Goal: Information Seeking & Learning: Learn about a topic

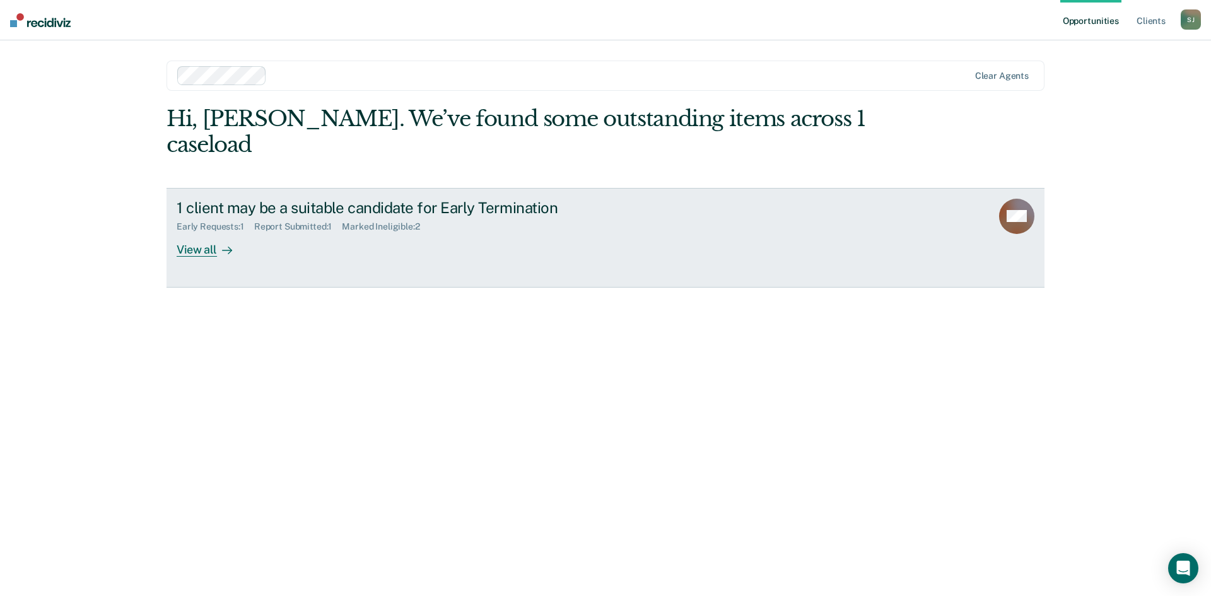
click at [214, 232] on div "View all" at bounding box center [212, 244] width 71 height 25
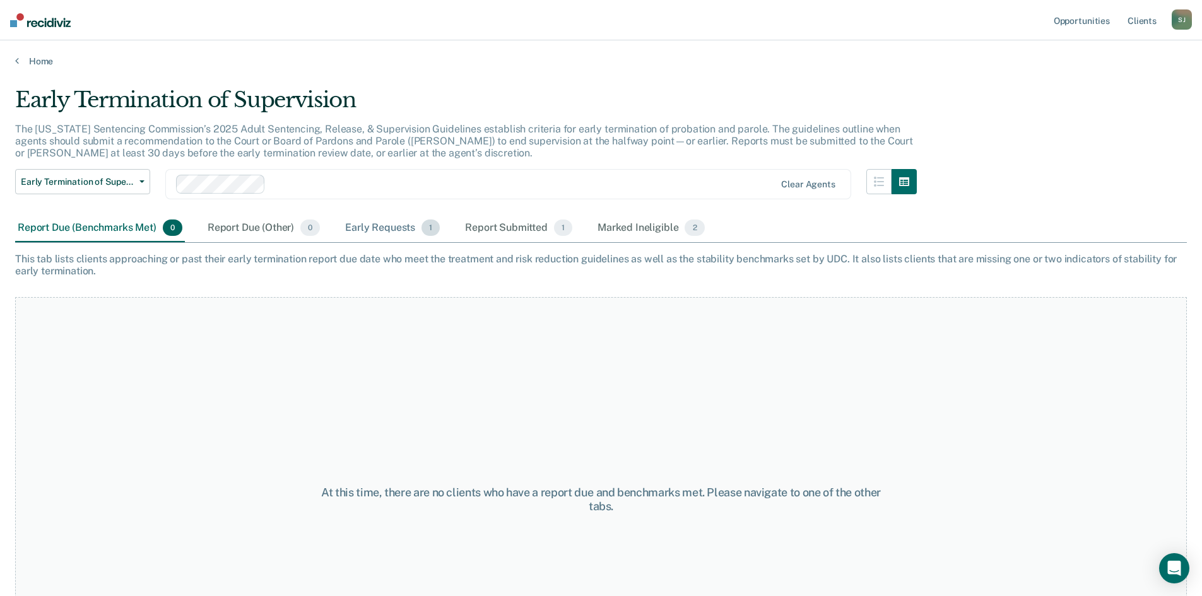
click at [397, 231] on div "Early Requests 1" at bounding box center [392, 228] width 100 height 28
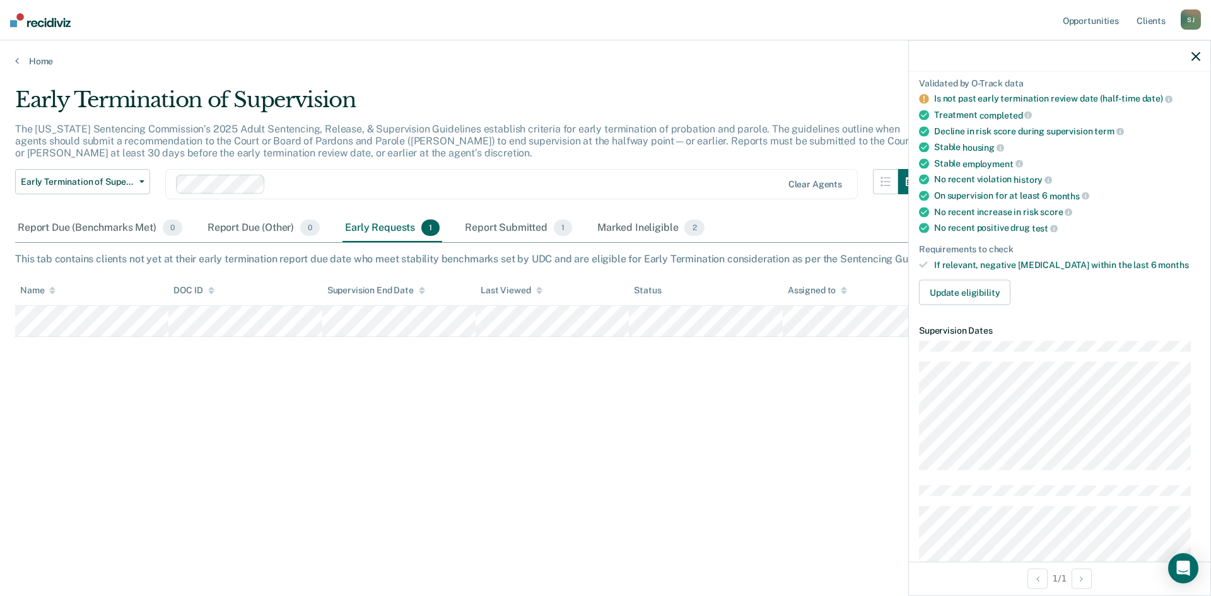
scroll to position [62, 0]
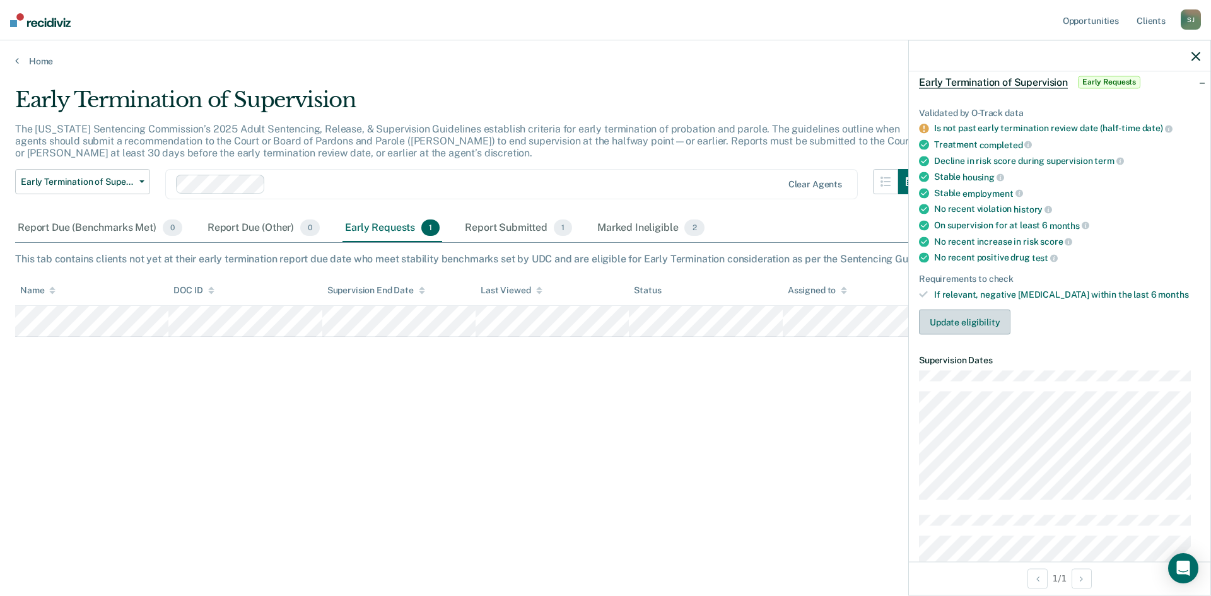
click at [974, 327] on button "Update eligibility" at bounding box center [964, 322] width 91 height 25
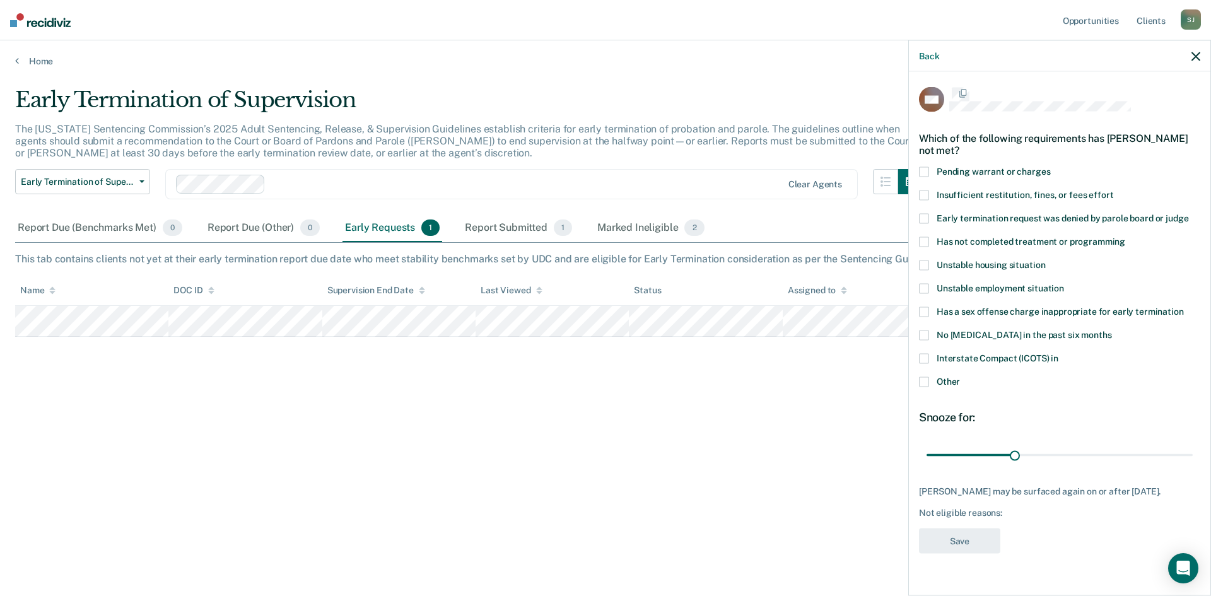
scroll to position [0, 0]
click at [1104, 20] on link "Opportunities" at bounding box center [1090, 20] width 61 height 40
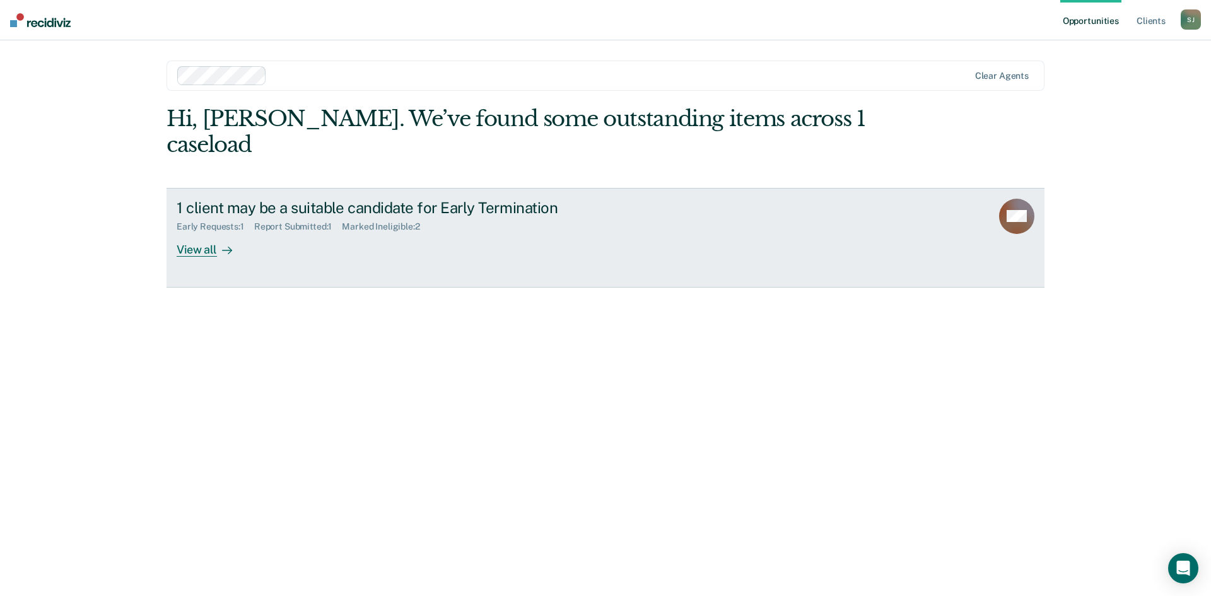
click at [541, 199] on div "1 client may be a suitable candidate for Early Termination" at bounding box center [398, 208] width 443 height 18
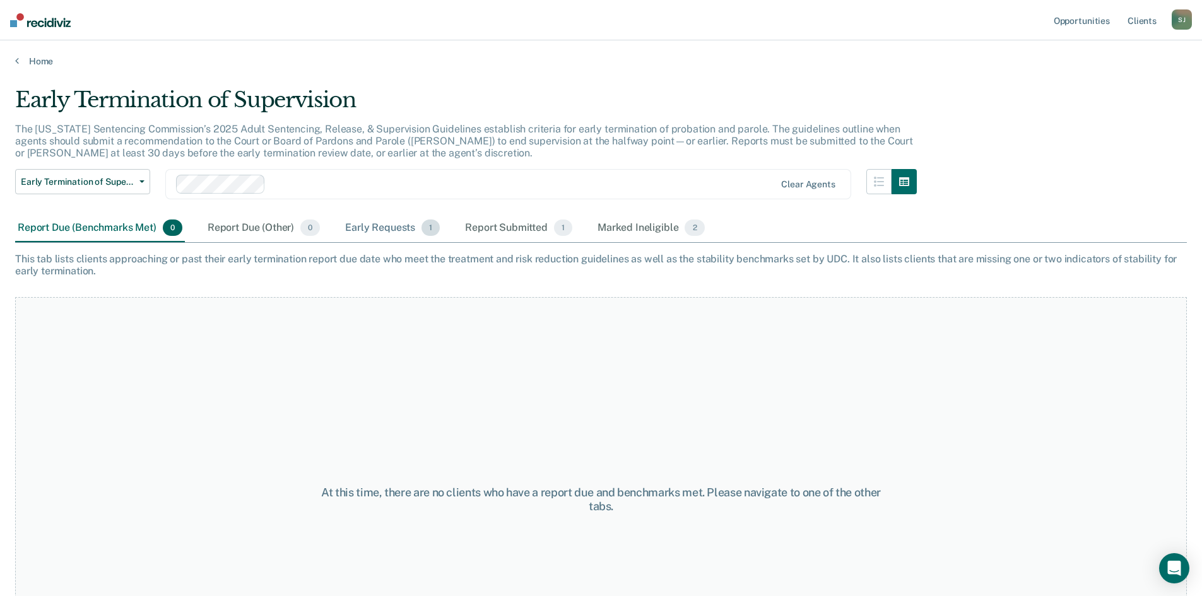
click at [367, 226] on div "Early Requests 1" at bounding box center [392, 228] width 100 height 28
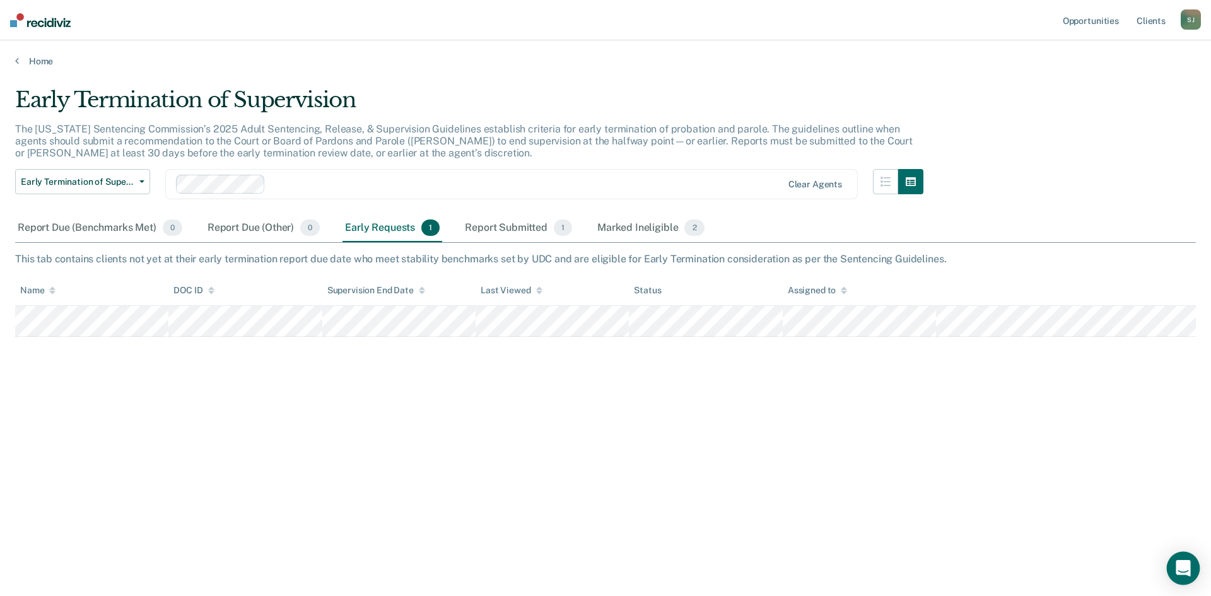
click at [1182, 573] on icon "Open Intercom Messenger" at bounding box center [1183, 568] width 15 height 16
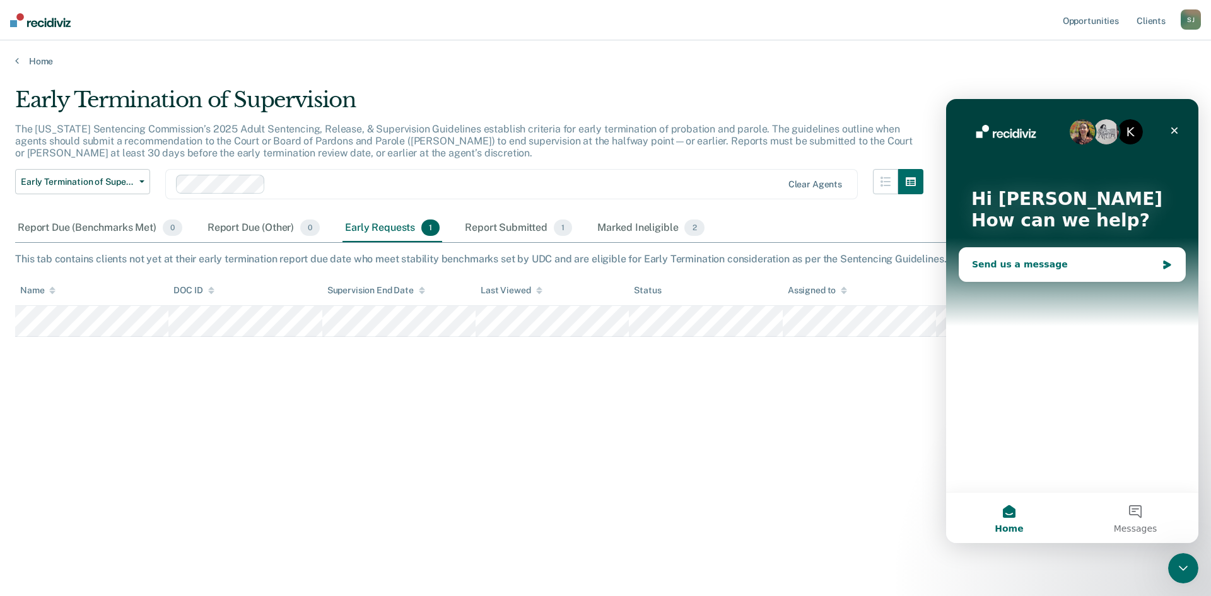
click at [1047, 262] on div "Send us a message" at bounding box center [1064, 264] width 185 height 13
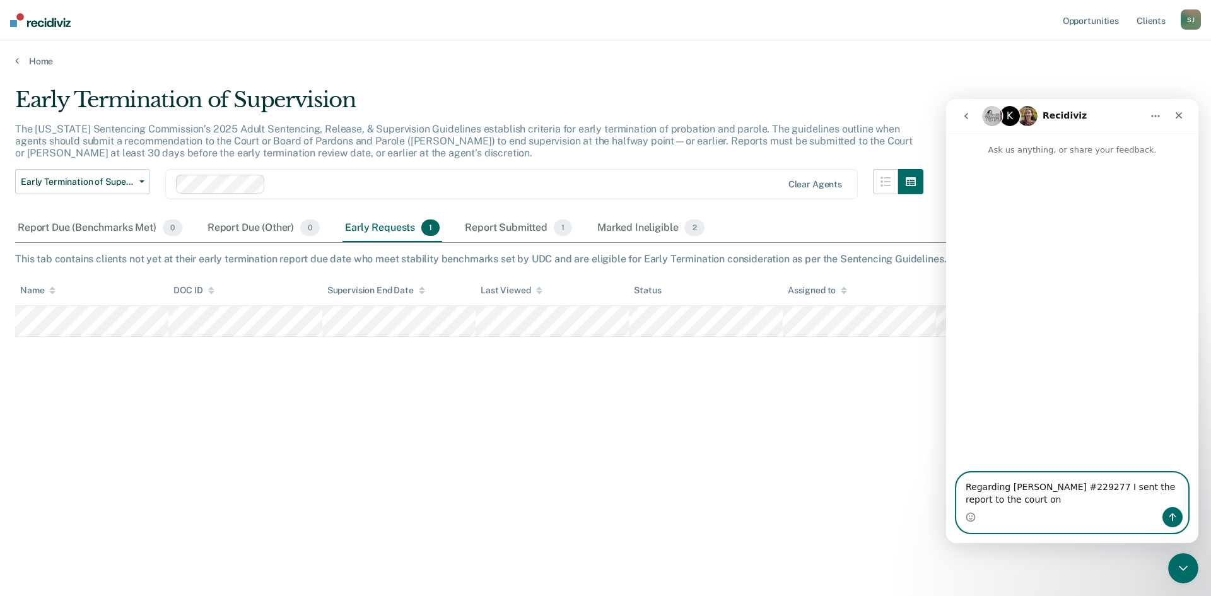
click at [1040, 503] on textarea "Regarding [PERSON_NAME] #229277 I sent the report to the court on" at bounding box center [1072, 490] width 231 height 34
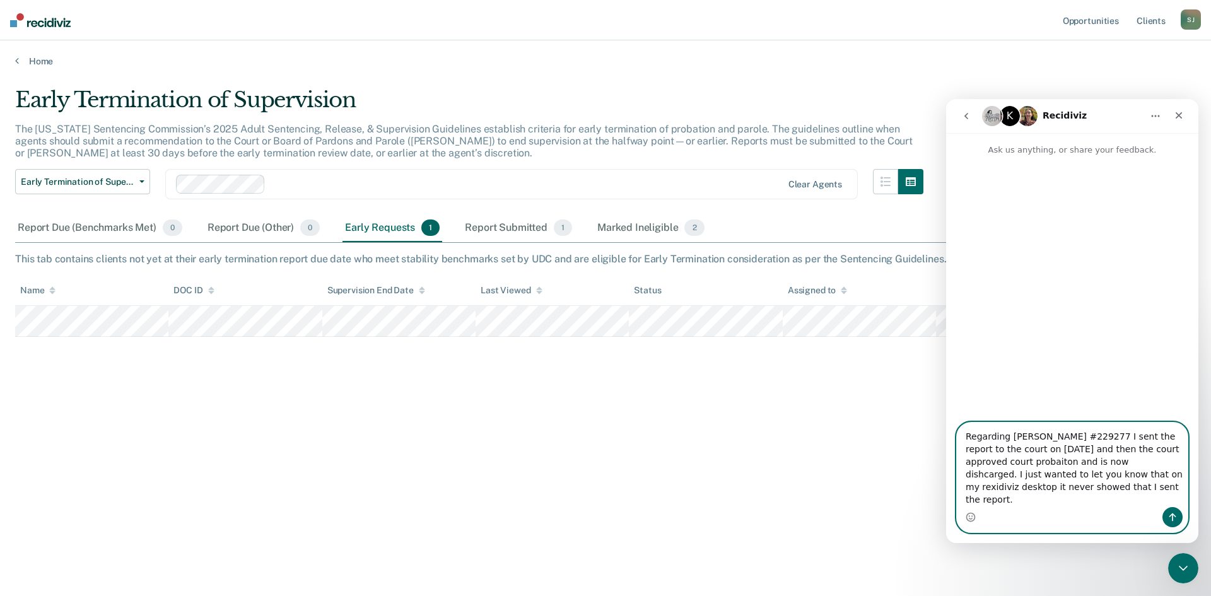
drag, startPoint x: 1048, startPoint y: 482, endPoint x: 1044, endPoint y: 474, distance: 8.8
click at [1044, 474] on textarea "Regarding [PERSON_NAME] #229277 I sent the report to the court on [DATE] and th…" at bounding box center [1072, 465] width 231 height 85
click at [1117, 488] on textarea "Regarding [PERSON_NAME] #229277 I sent the report to the court on [DATE] and th…" at bounding box center [1072, 465] width 231 height 85
type textarea "Regarding [PERSON_NAME] #229277 I sent the report to the court on [DATE] and th…"
click at [1177, 512] on icon "Send a message…" at bounding box center [1172, 517] width 10 height 10
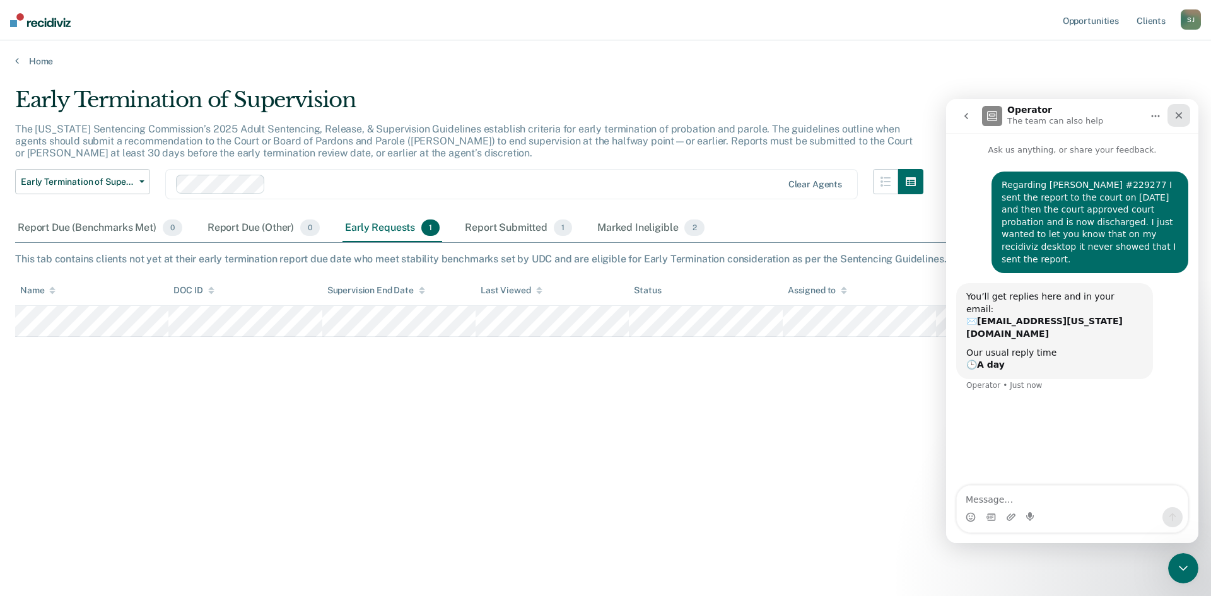
click at [1180, 114] on icon "Close" at bounding box center [1179, 115] width 7 height 7
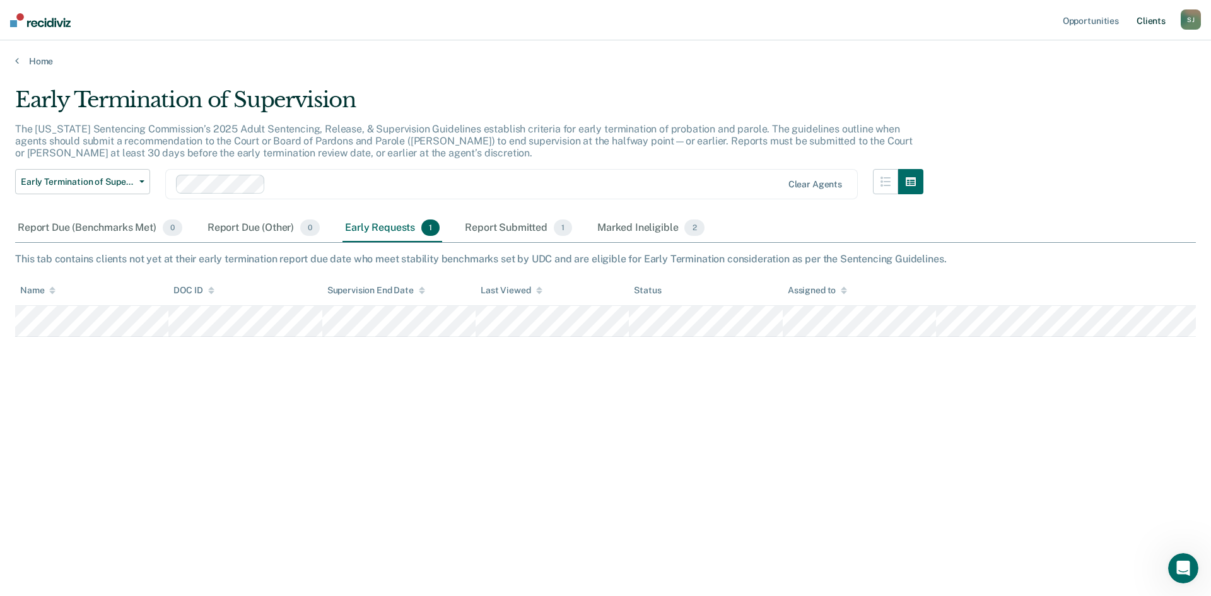
click at [1146, 17] on link "Client s" at bounding box center [1151, 20] width 34 height 40
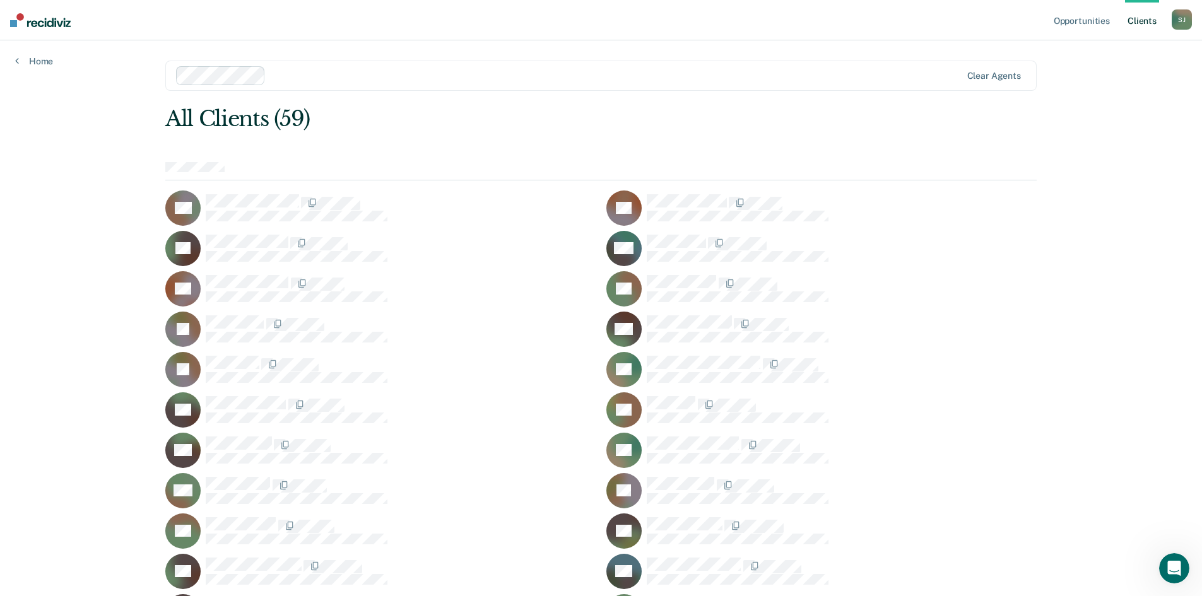
click at [1174, 24] on div "[PERSON_NAME]" at bounding box center [1181, 19] width 20 height 20
click at [1120, 53] on link "Profile" at bounding box center [1131, 51] width 102 height 11
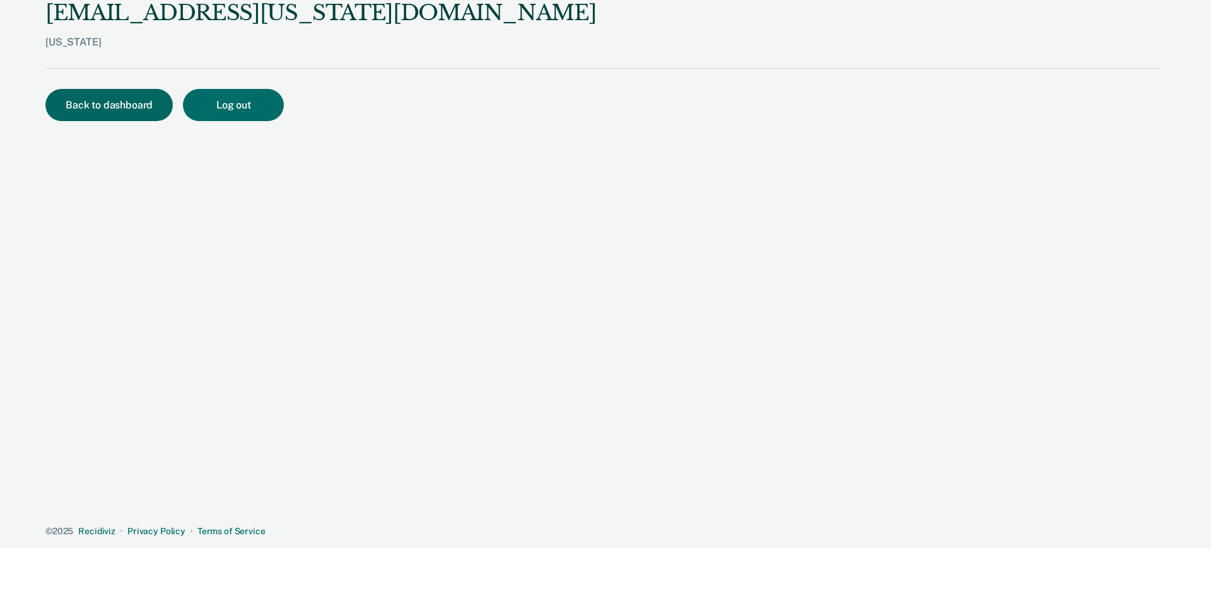
click at [100, 110] on button "Back to dashboard" at bounding box center [108, 105] width 127 height 32
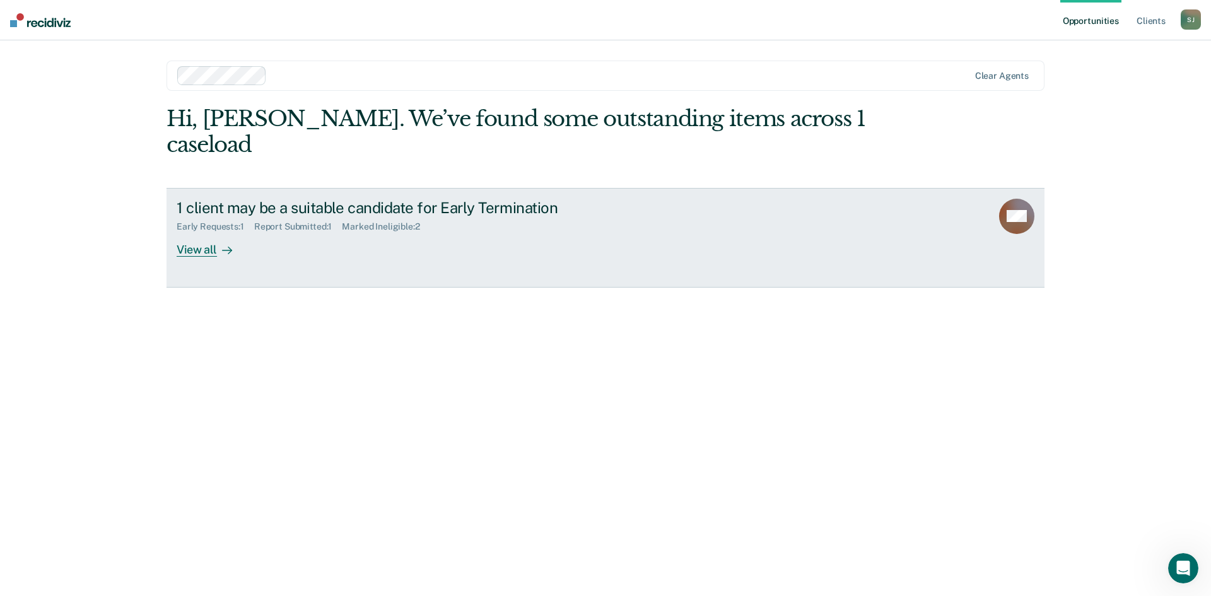
click at [417, 199] on div "1 client may be a suitable candidate for Early Termination" at bounding box center [398, 208] width 443 height 18
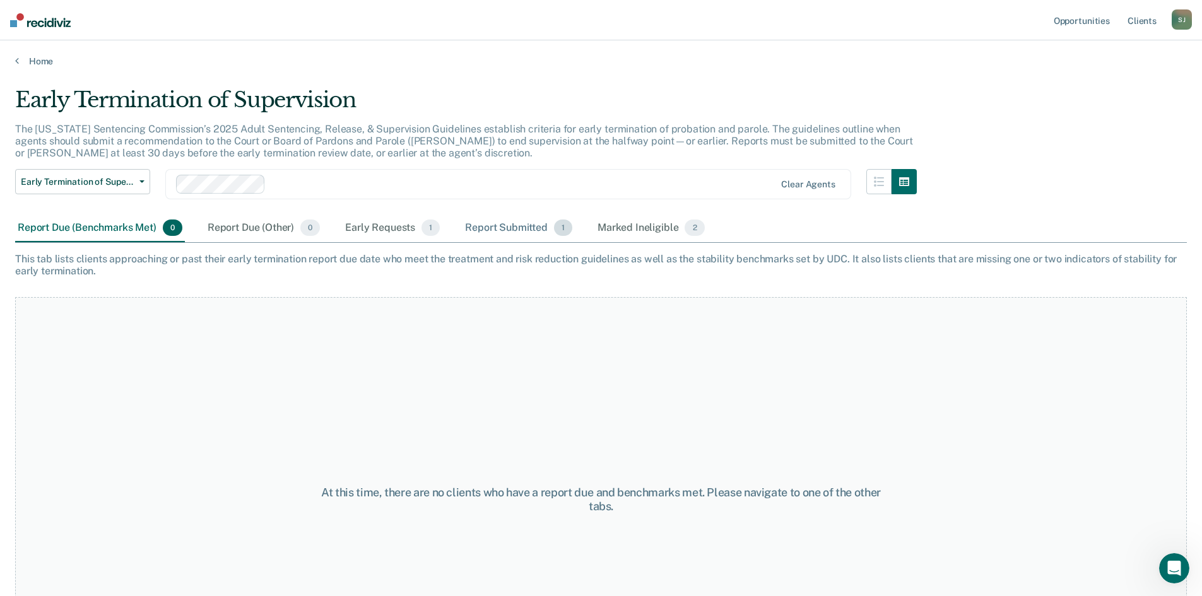
click at [529, 226] on div "Report Submitted 1" at bounding box center [518, 228] width 112 height 28
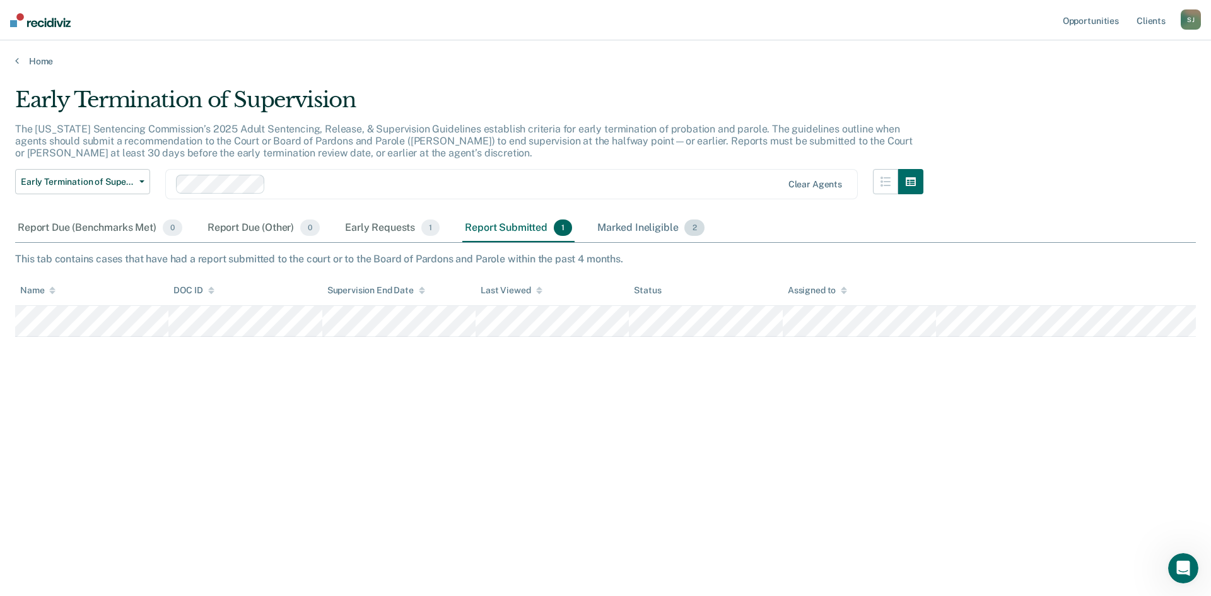
click at [610, 219] on div "Marked Ineligible 2" at bounding box center [651, 228] width 112 height 28
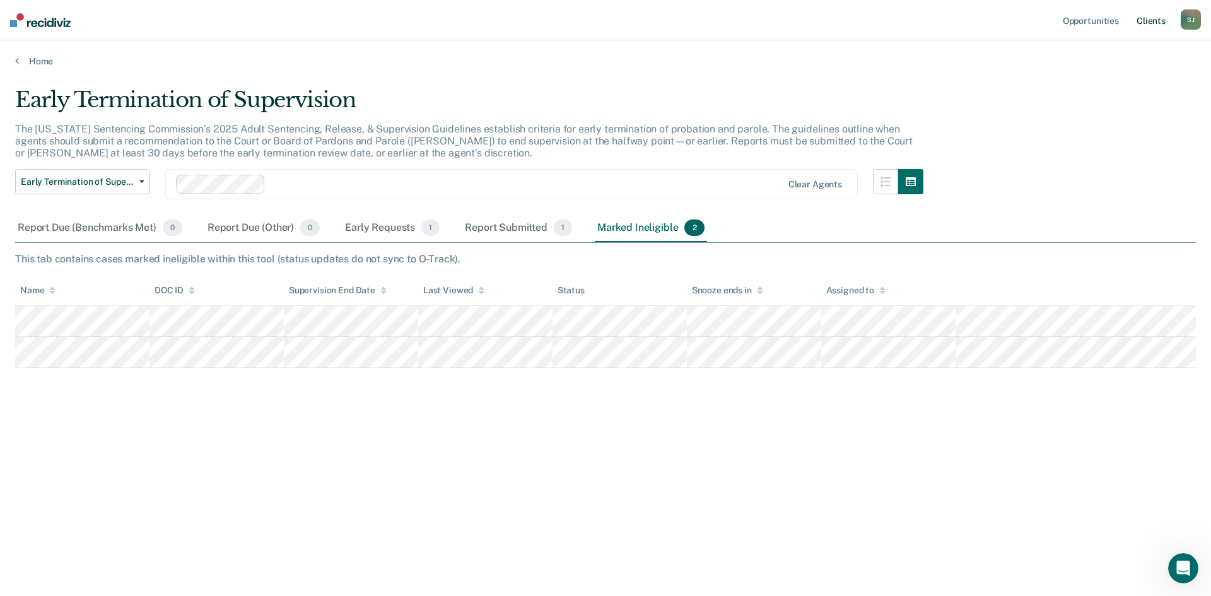
click at [1148, 23] on link "Client s" at bounding box center [1151, 20] width 34 height 40
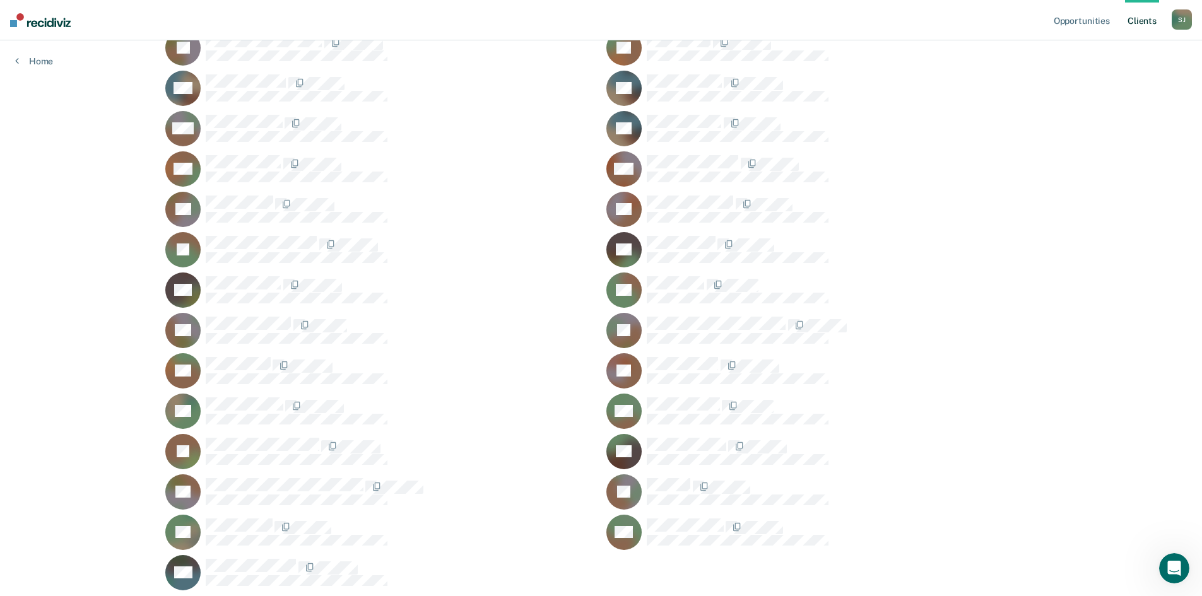
scroll to position [786, 0]
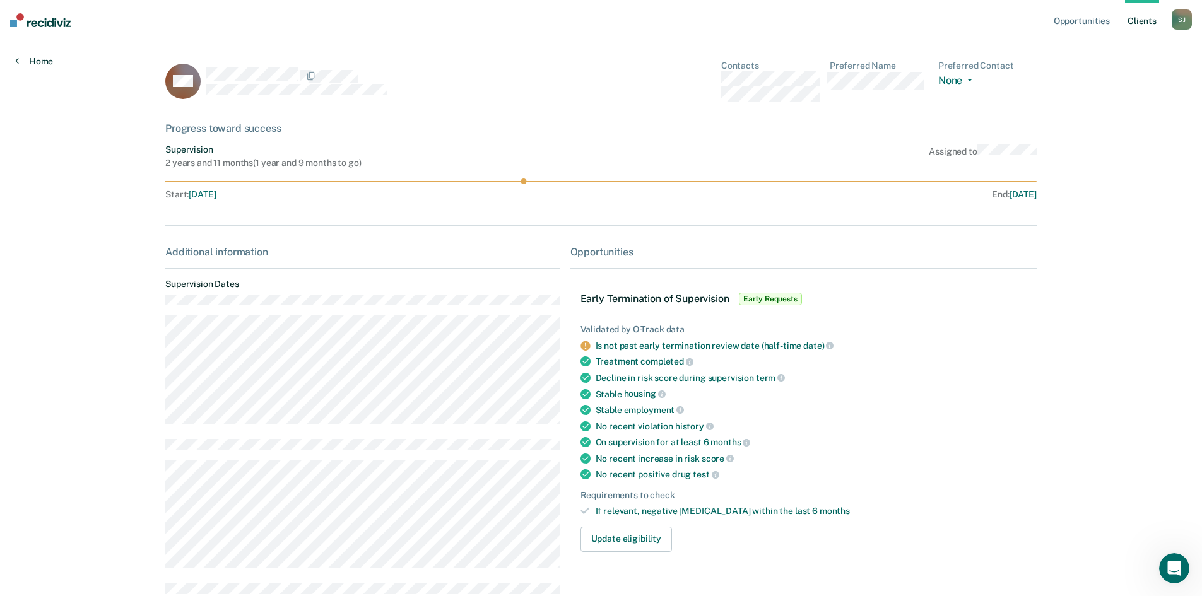
click at [34, 64] on link "Home" at bounding box center [34, 61] width 38 height 11
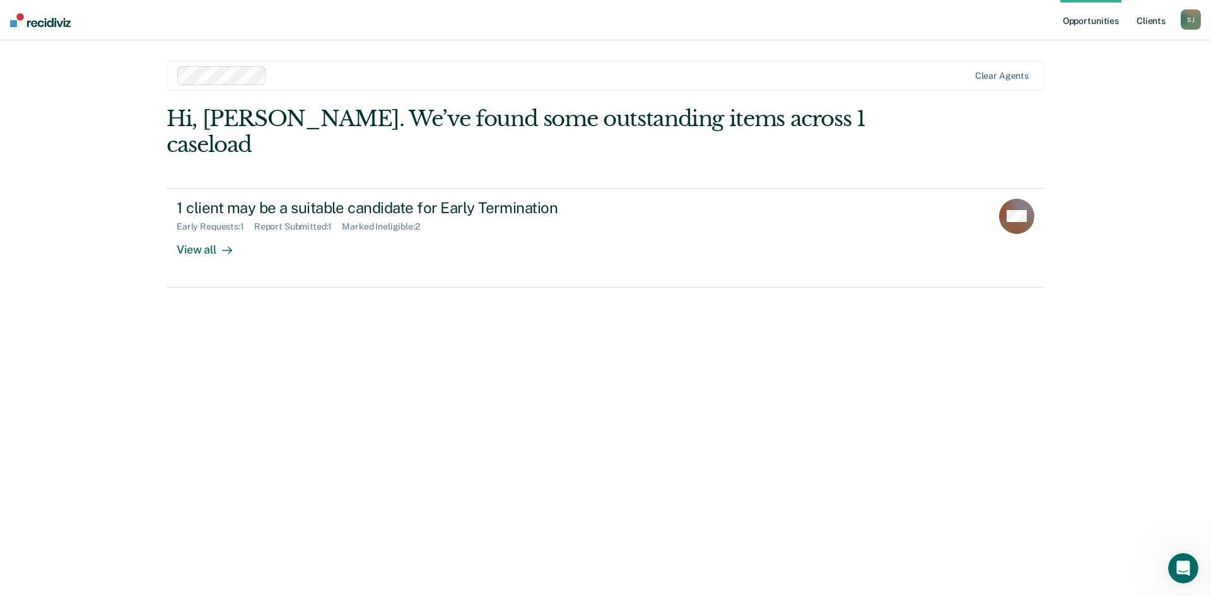
click at [1159, 24] on link "Client s" at bounding box center [1151, 20] width 34 height 40
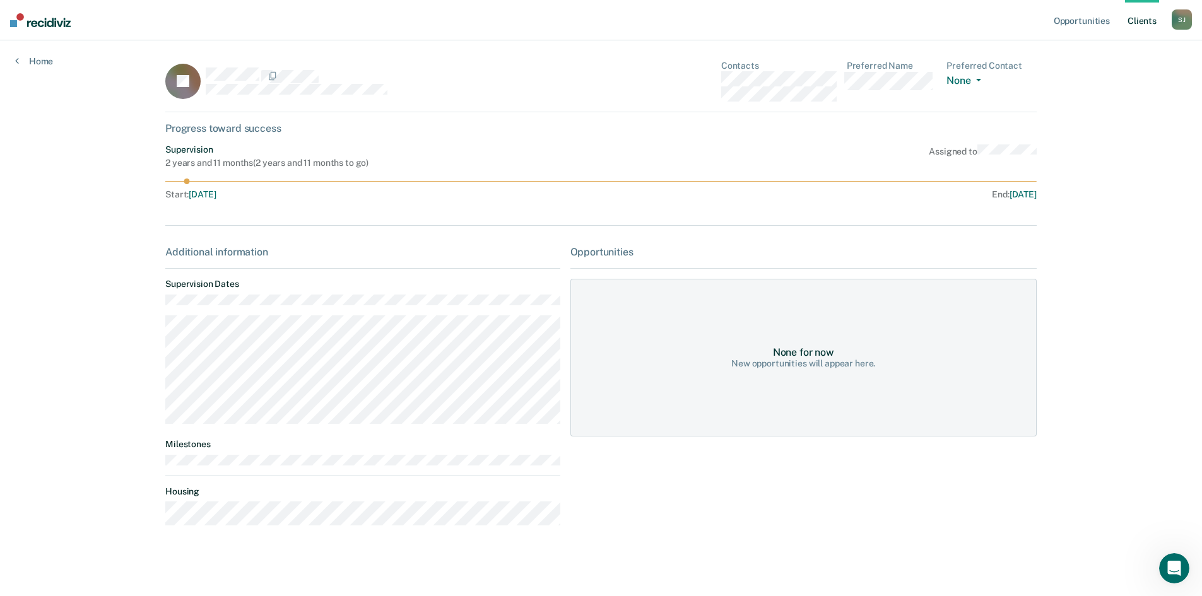
click at [44, 21] on img at bounding box center [40, 20] width 61 height 14
